Goal: Communication & Community: Participate in discussion

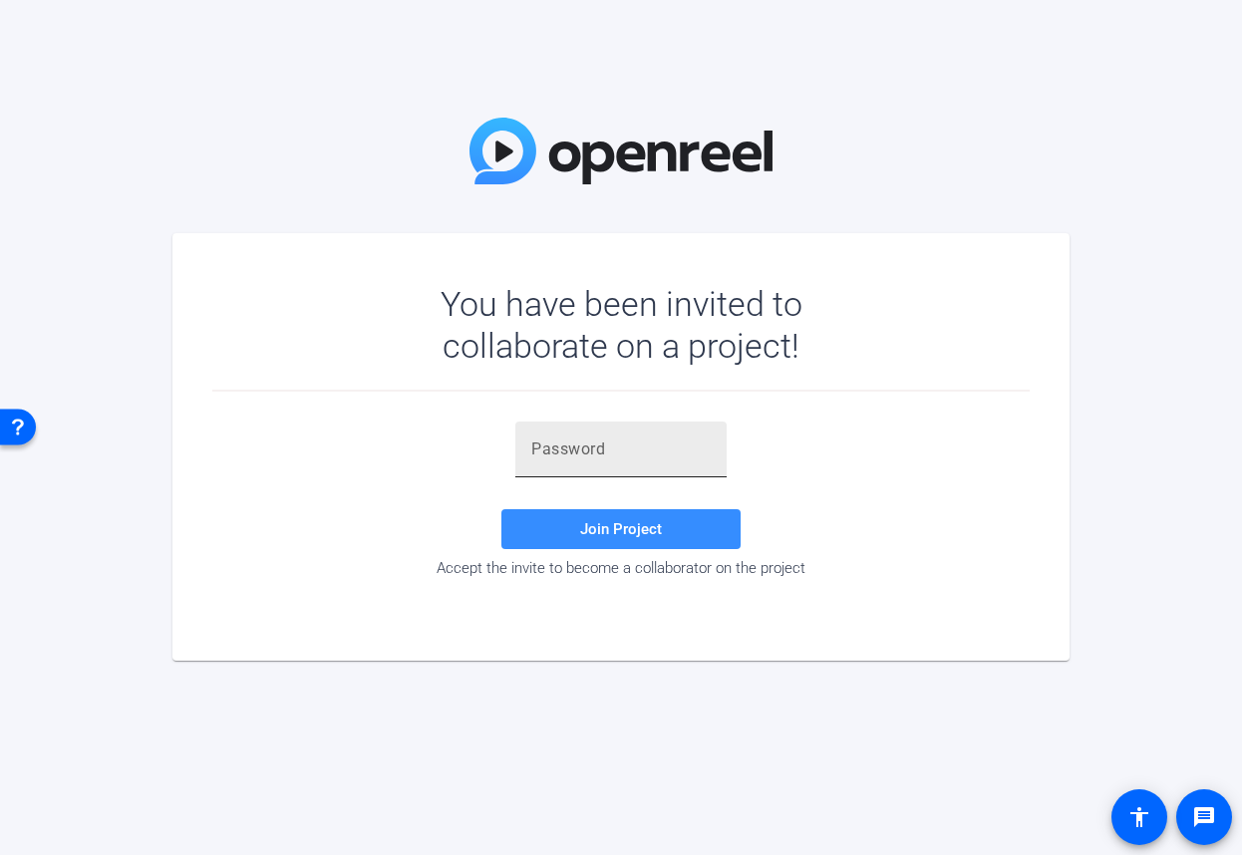
click at [625, 471] on div at bounding box center [620, 450] width 179 height 56
paste input "O9QxCS"
type input "O9QxCS"
click at [640, 536] on span "Join Project" at bounding box center [621, 529] width 82 height 18
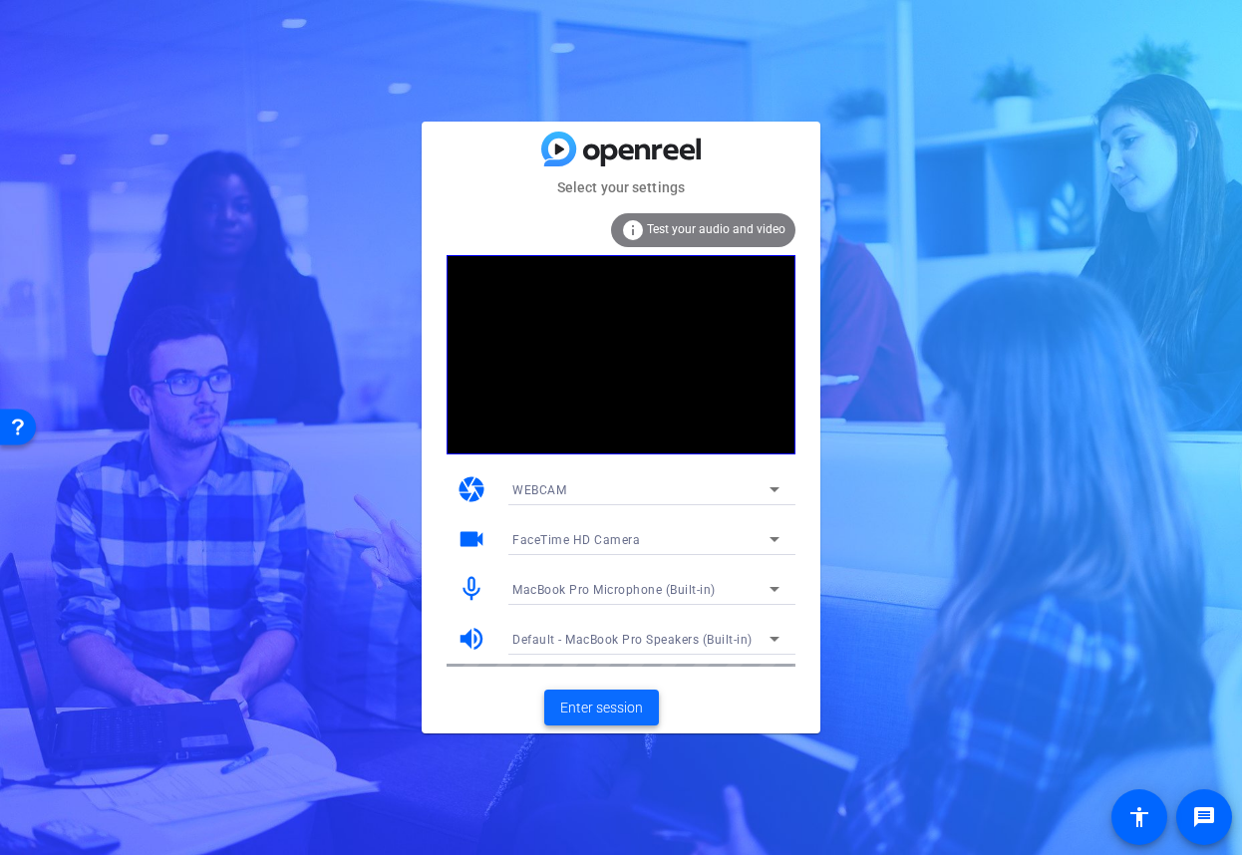
click at [606, 708] on span "Enter session" at bounding box center [601, 708] width 83 height 21
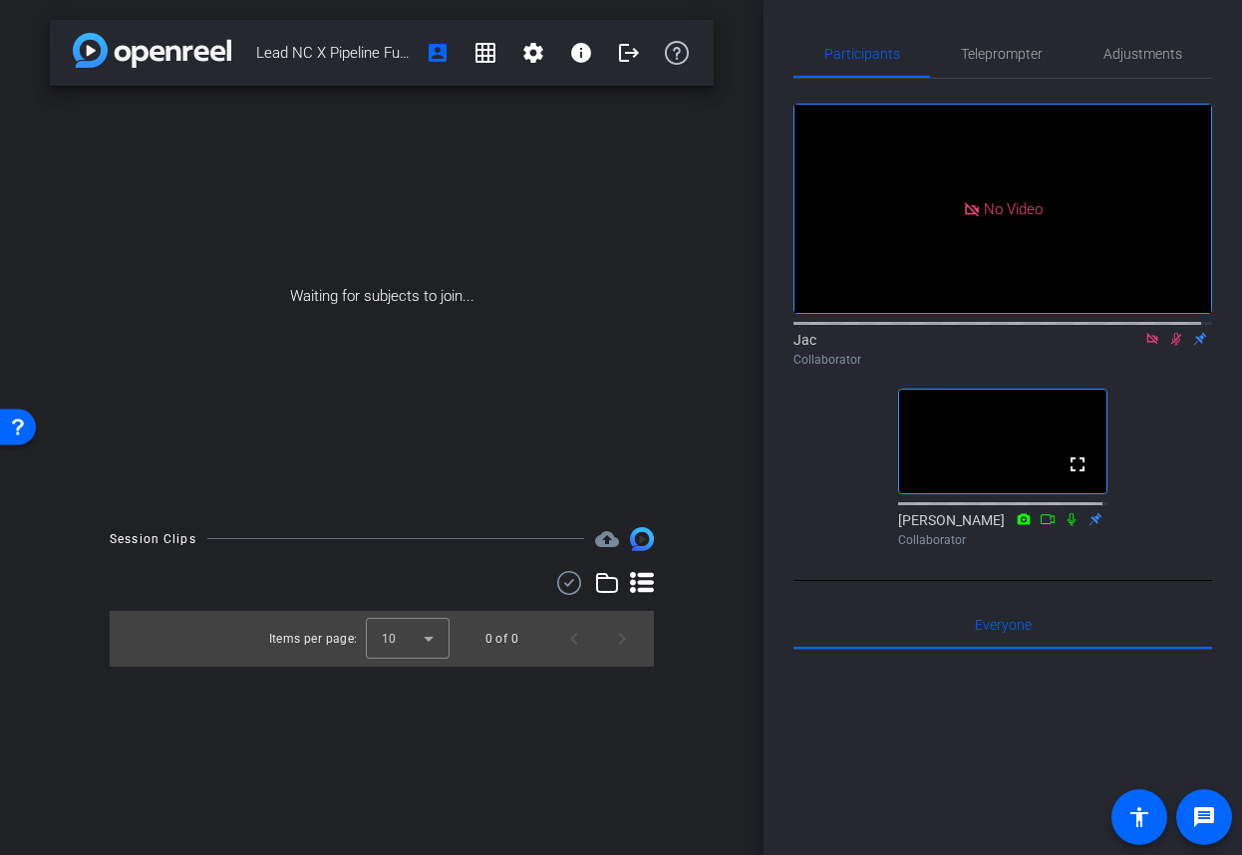
click at [1169, 346] on icon at bounding box center [1177, 339] width 16 height 14
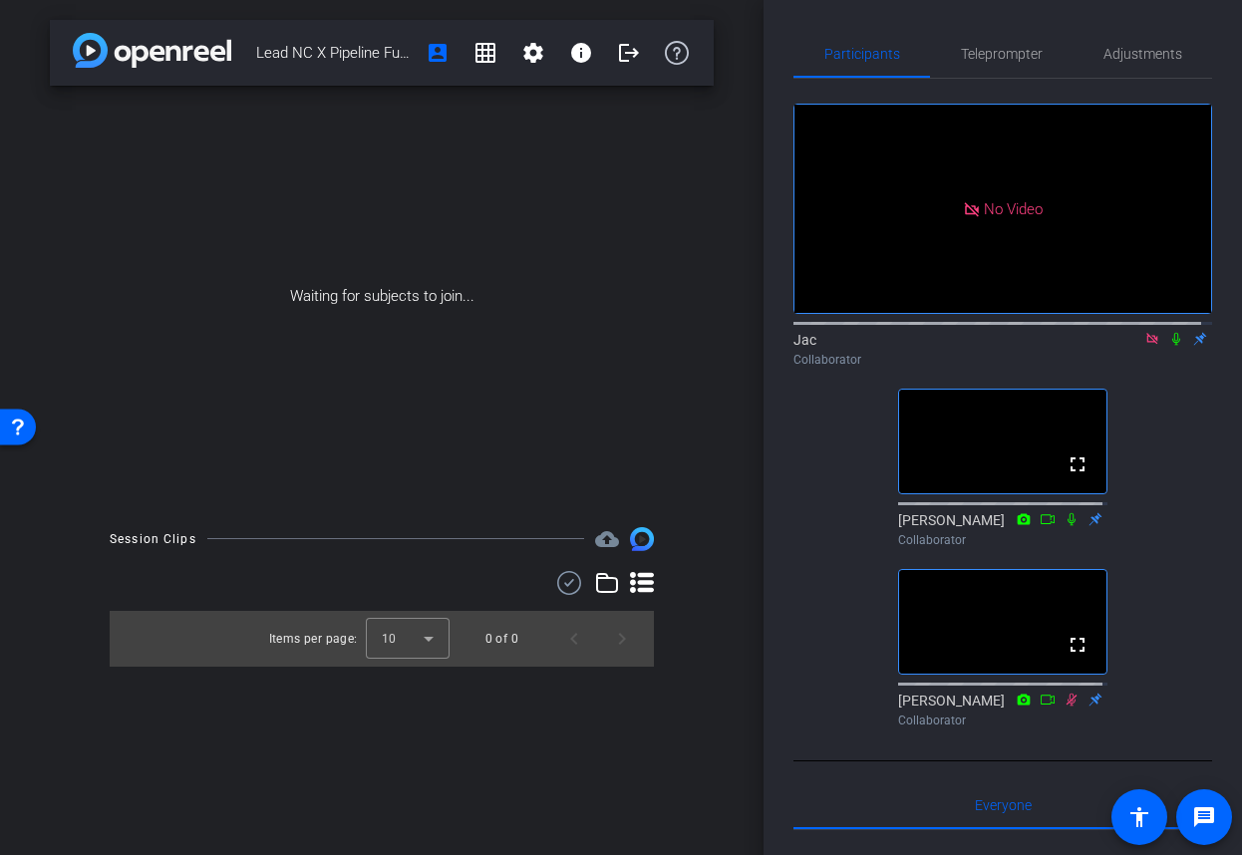
click at [1169, 346] on icon at bounding box center [1177, 339] width 16 height 14
click at [1145, 346] on icon at bounding box center [1153, 339] width 16 height 14
click at [1150, 375] on div "Jac flip Collaborator" at bounding box center [1003, 344] width 419 height 61
click at [1145, 346] on icon at bounding box center [1153, 339] width 16 height 14
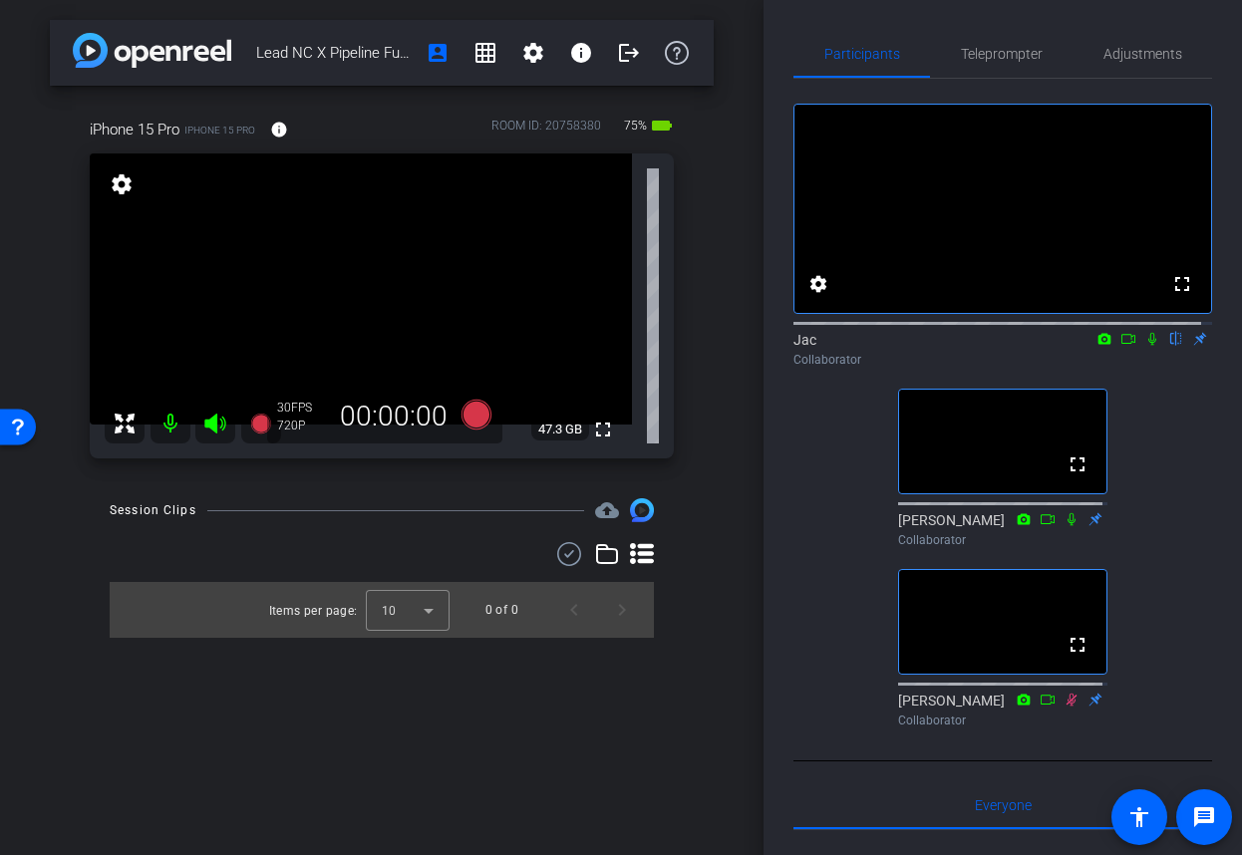
click at [1145, 346] on icon at bounding box center [1153, 339] width 16 height 14
click at [1121, 346] on icon at bounding box center [1129, 339] width 16 height 14
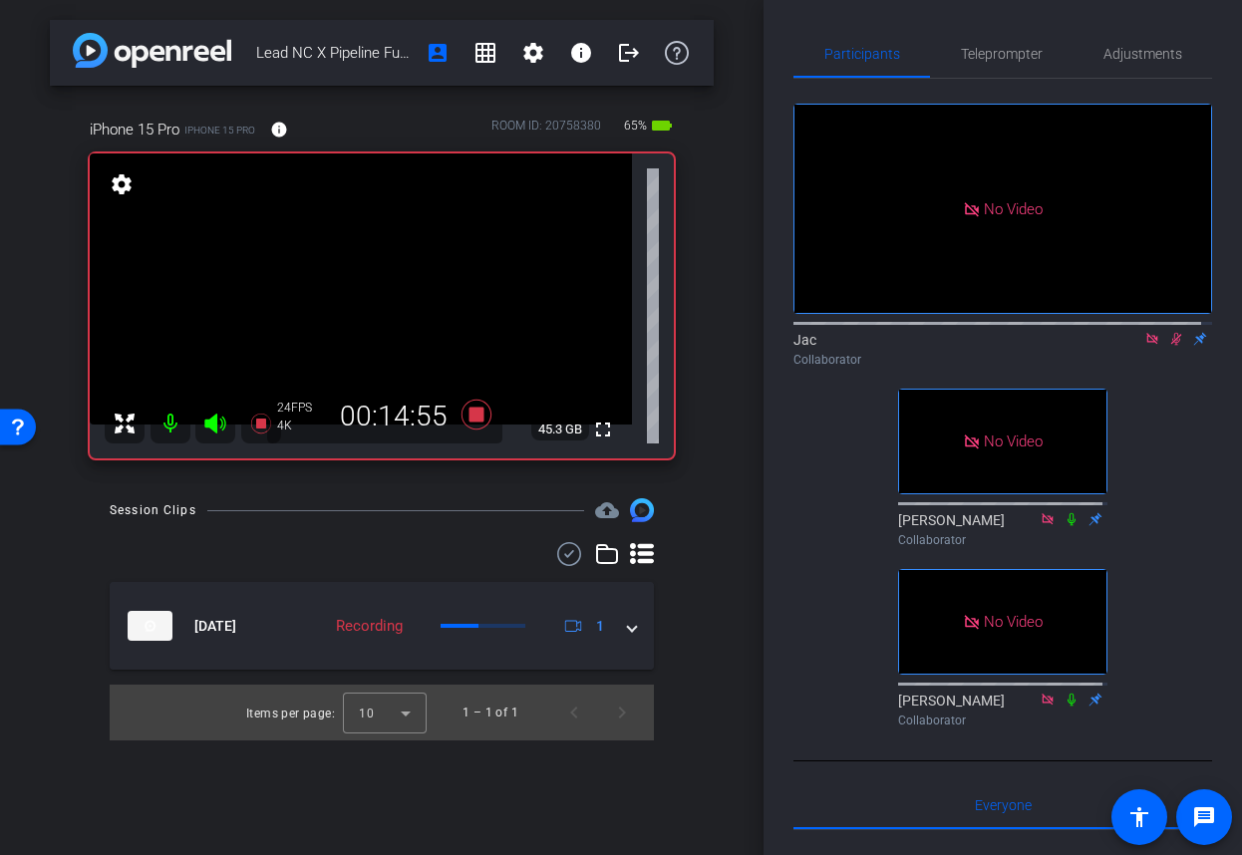
click at [1169, 346] on icon at bounding box center [1177, 339] width 16 height 14
click at [1173, 346] on icon at bounding box center [1177, 339] width 8 height 13
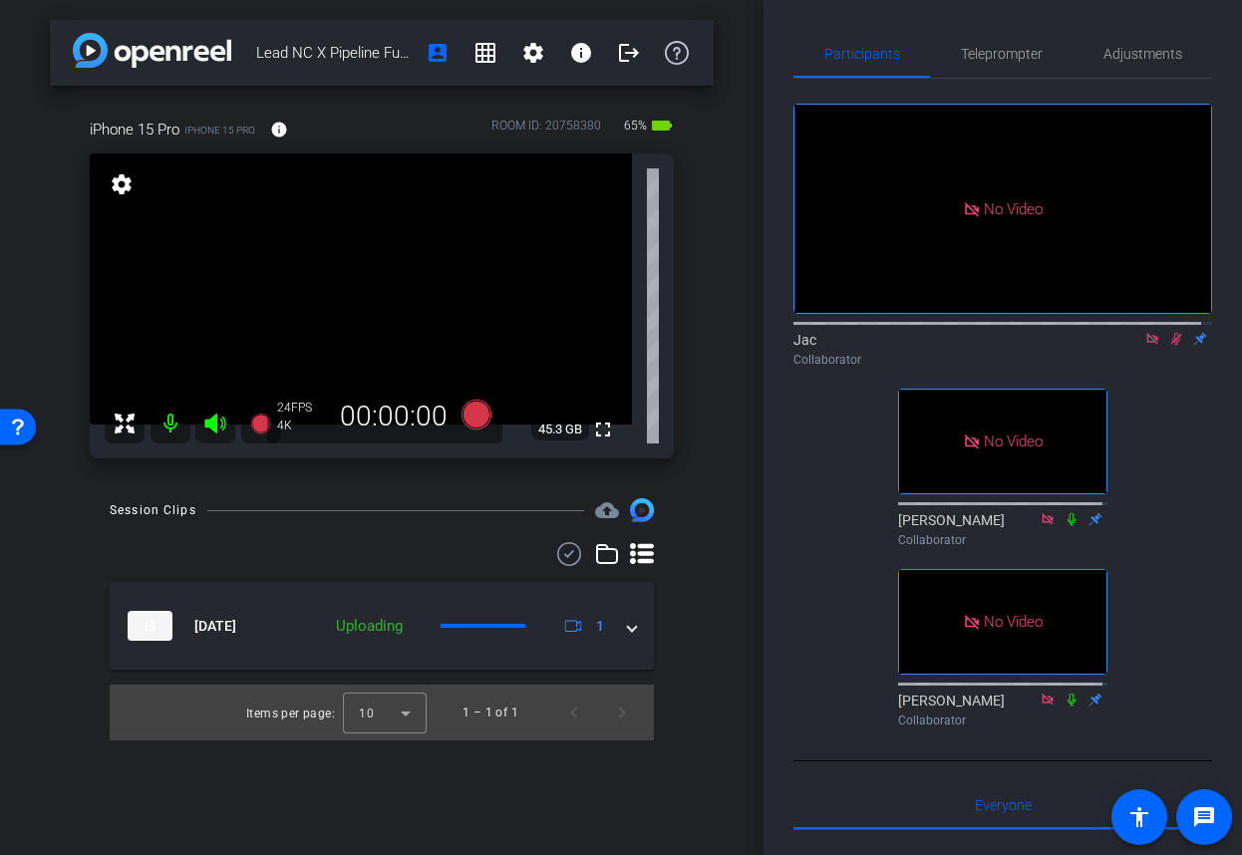
click at [1174, 416] on div "No Video Jac Collaborator No Video [PERSON_NAME] Collaborator No Video [PERSON_…" at bounding box center [1003, 407] width 419 height 657
click at [1169, 346] on icon at bounding box center [1177, 339] width 16 height 14
click at [1145, 346] on icon at bounding box center [1153, 339] width 16 height 14
